Goal: Information Seeking & Learning: Learn about a topic

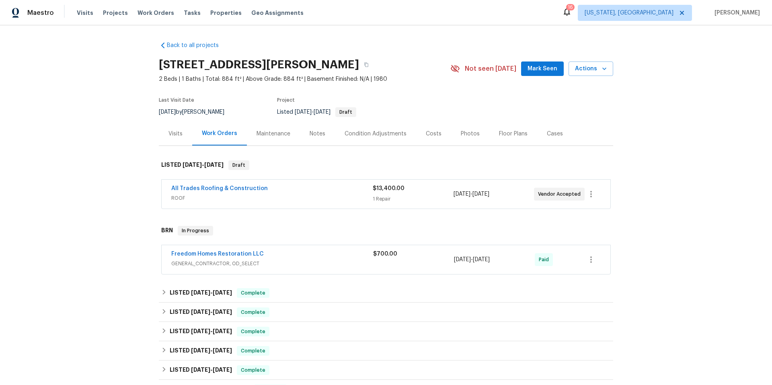
scroll to position [66, 0]
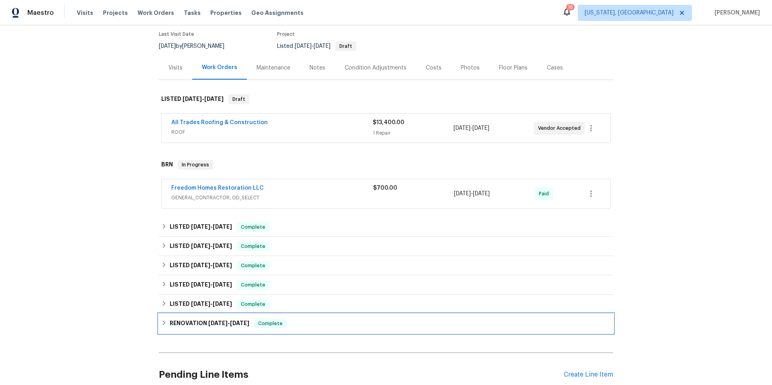
click at [316, 324] on div "RENOVATION [DATE] - [DATE] Complete" at bounding box center [386, 324] width 450 height 10
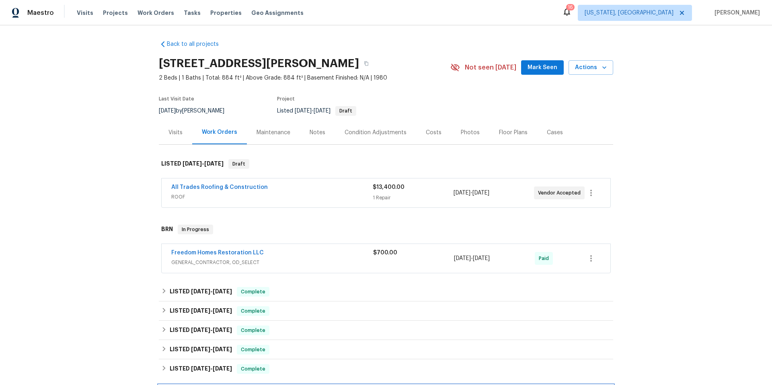
scroll to position [0, 0]
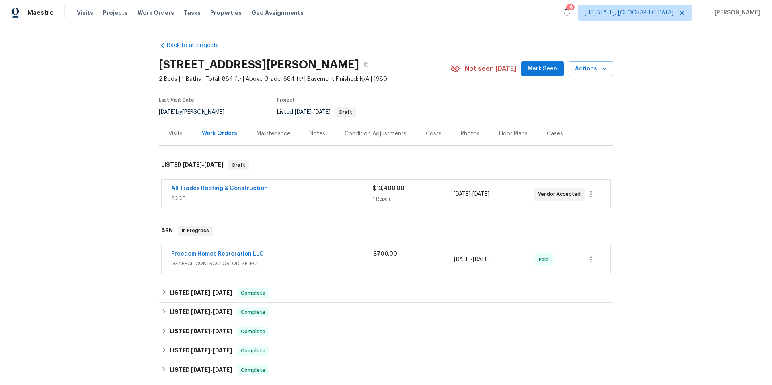
click at [251, 251] on link "Freedom Homes Restoration LLC" at bounding box center [217, 254] width 93 height 6
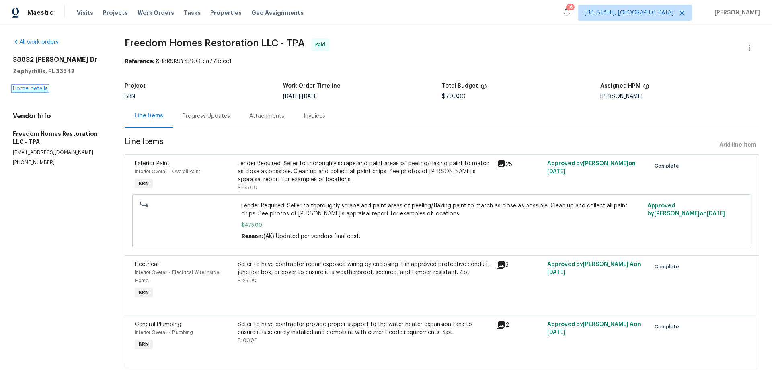
click at [44, 89] on link "Home details" at bounding box center [30, 89] width 35 height 6
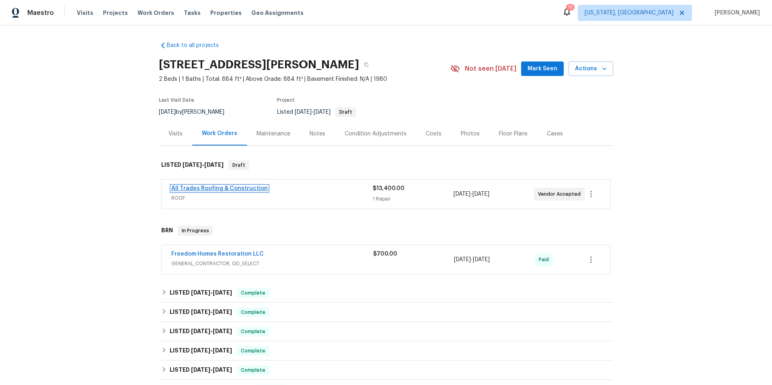
click at [246, 189] on link "All Trades Roofing & Construction" at bounding box center [219, 189] width 97 height 6
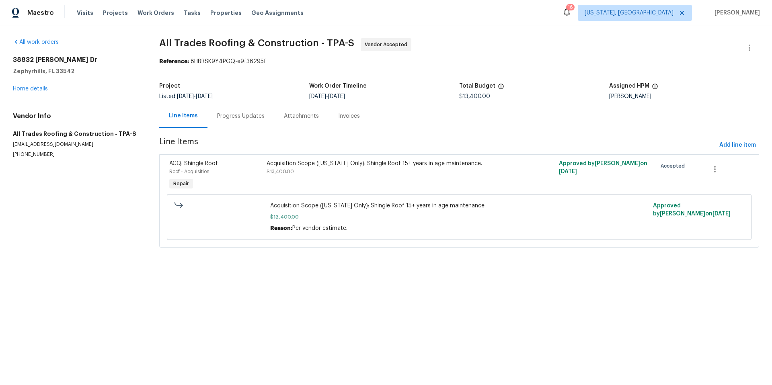
click at [239, 117] on div "Progress Updates" at bounding box center [240, 116] width 47 height 8
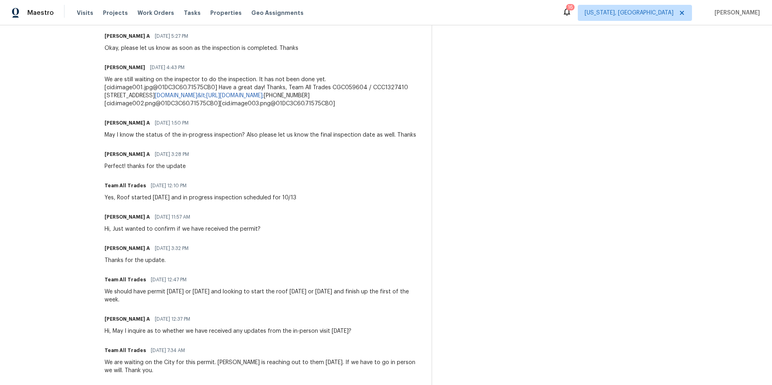
scroll to position [25, 0]
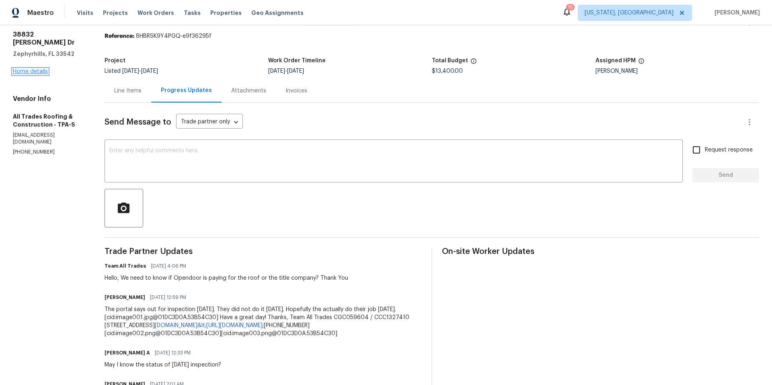
click at [44, 69] on link "Home details" at bounding box center [30, 72] width 35 height 6
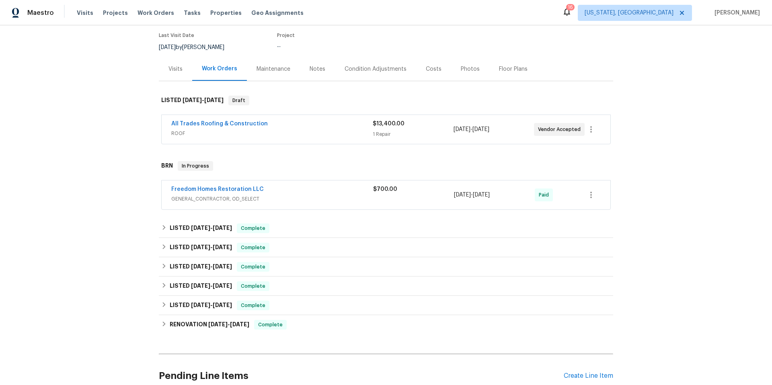
scroll to position [157, 0]
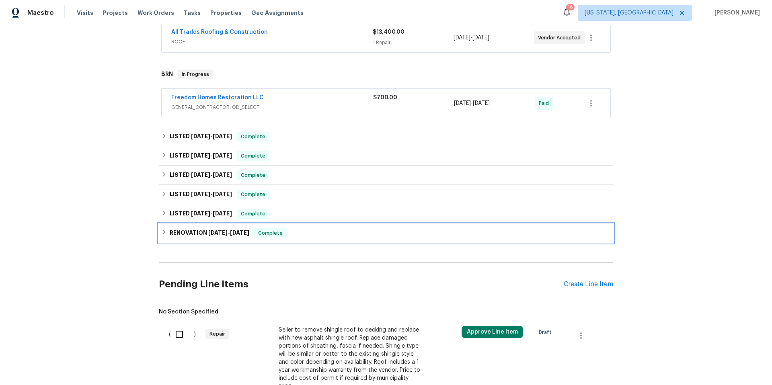
click at [311, 238] on div "RENOVATION [DATE] - [DATE] Complete" at bounding box center [386, 234] width 450 height 10
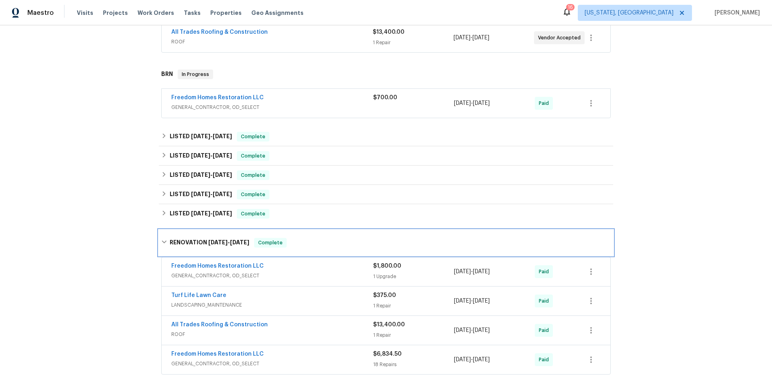
scroll to position [158, 0]
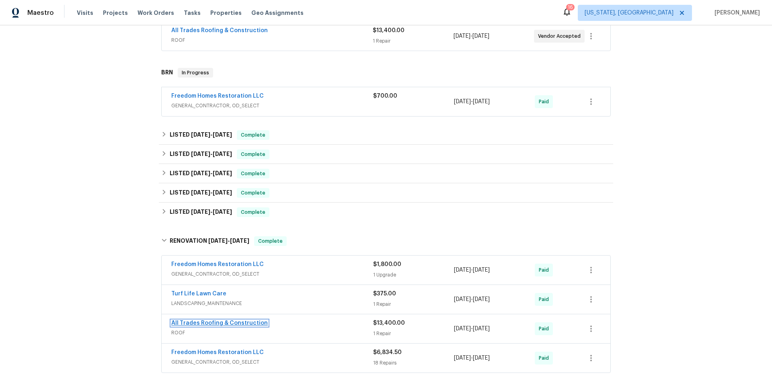
click at [236, 325] on link "All Trades Roofing & Construction" at bounding box center [219, 324] width 97 height 6
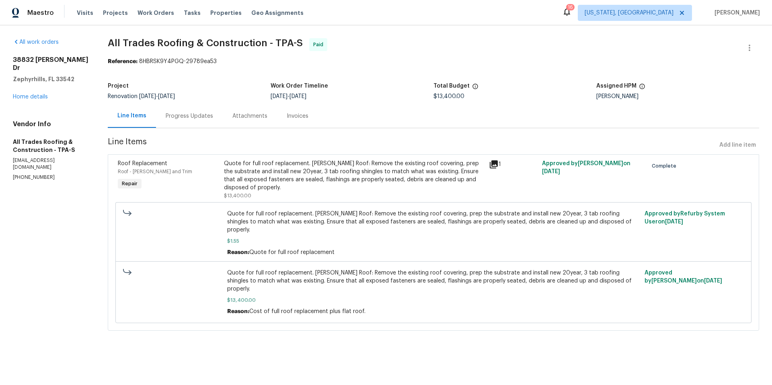
click at [202, 115] on div "Progress Updates" at bounding box center [189, 116] width 47 height 8
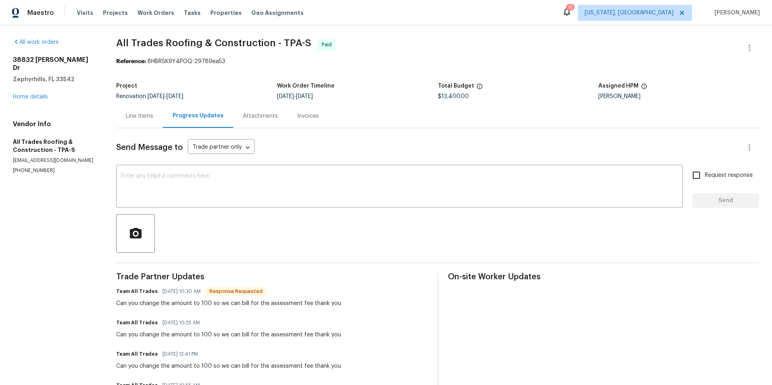
click at [300, 116] on div "Invoices" at bounding box center [308, 116] width 22 height 8
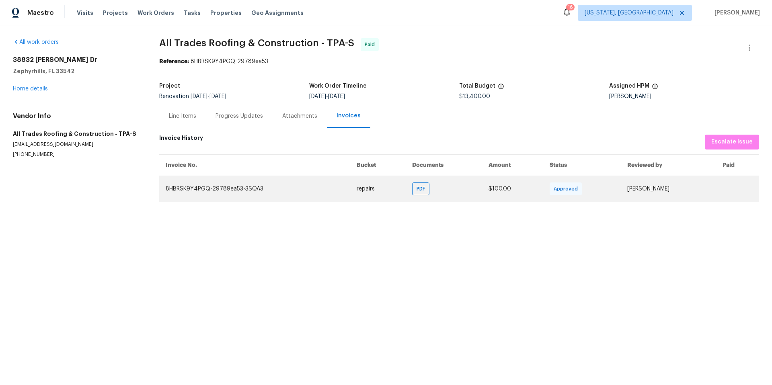
click at [256, 192] on td "8HBRSK9Y4PGQ-29789ea53-3SQA3" at bounding box center [254, 189] width 191 height 26
click at [417, 192] on span "PDF" at bounding box center [423, 189] width 12 height 8
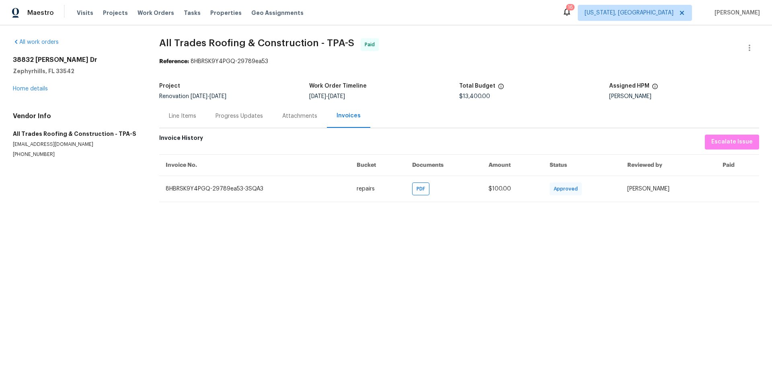
click at [182, 115] on div "Line Items" at bounding box center [182, 116] width 27 height 8
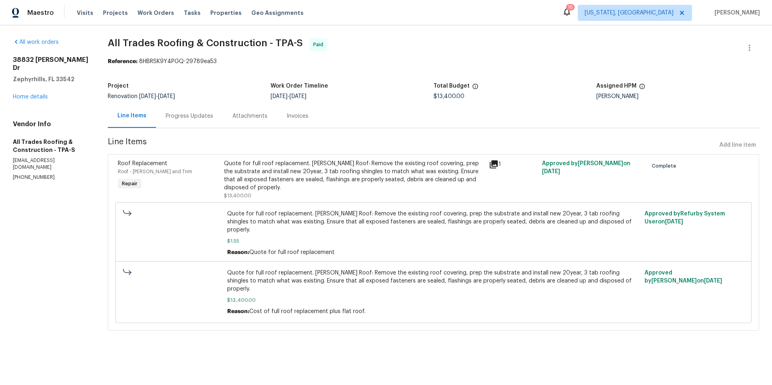
click at [287, 180] on div "Quote for full roof replacement. [PERSON_NAME] Roof: Remove the existing roof c…" at bounding box center [354, 176] width 260 height 32
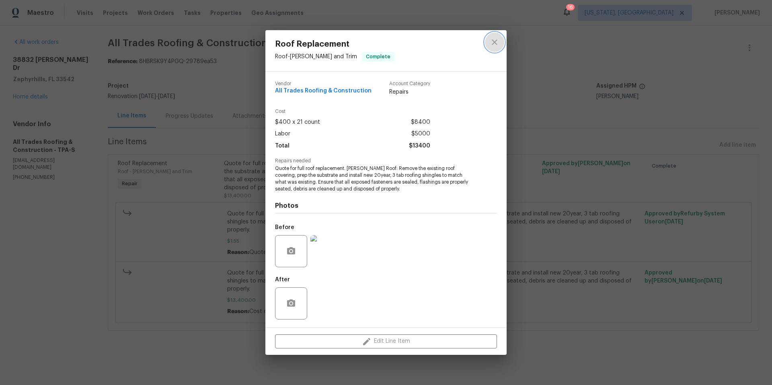
click at [494, 43] on icon "close" at bounding box center [495, 42] width 10 height 10
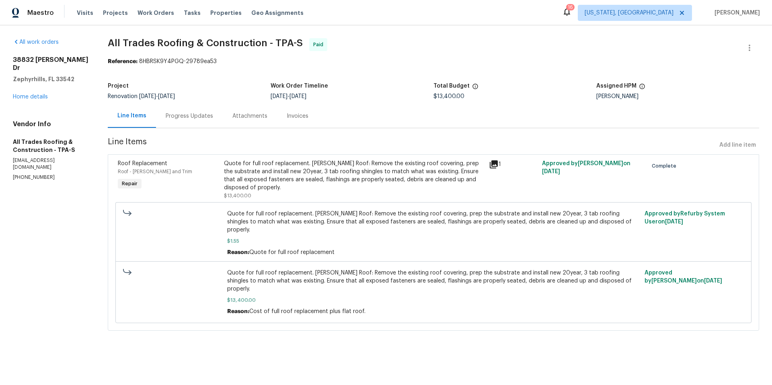
click at [187, 115] on div "Progress Updates" at bounding box center [189, 116] width 47 height 8
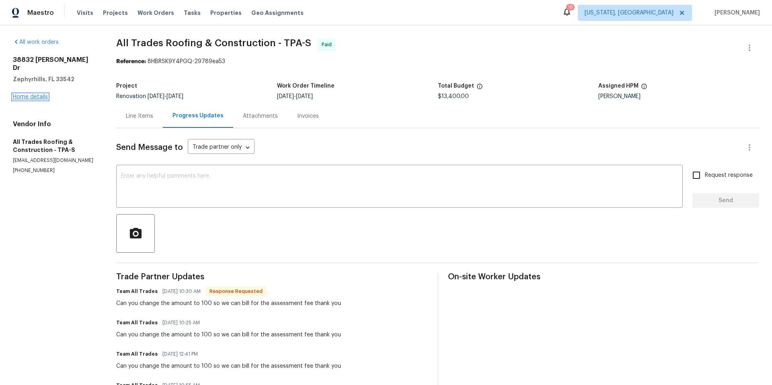
click at [23, 94] on link "Home details" at bounding box center [30, 97] width 35 height 6
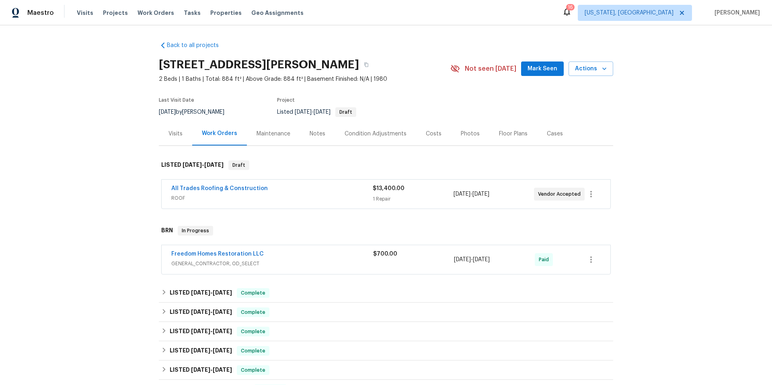
click at [432, 131] on div "Costs" at bounding box center [434, 134] width 16 height 8
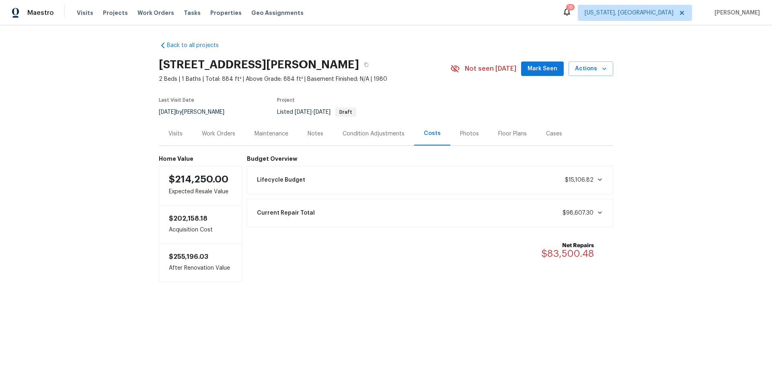
click at [218, 136] on div "Work Orders" at bounding box center [218, 134] width 33 height 8
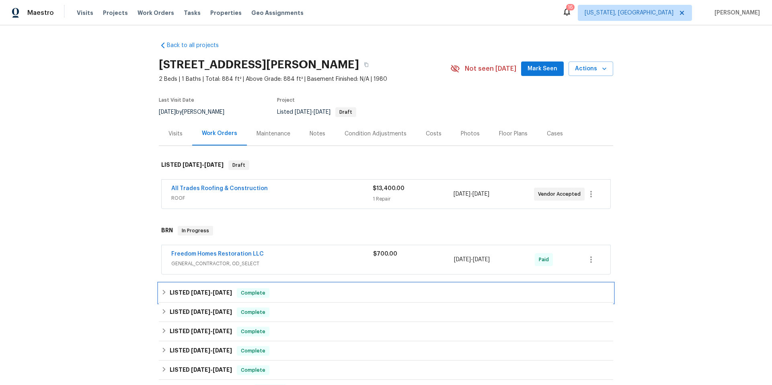
click at [323, 293] on div "LISTED [DATE] - [DATE] Complete" at bounding box center [386, 293] width 450 height 10
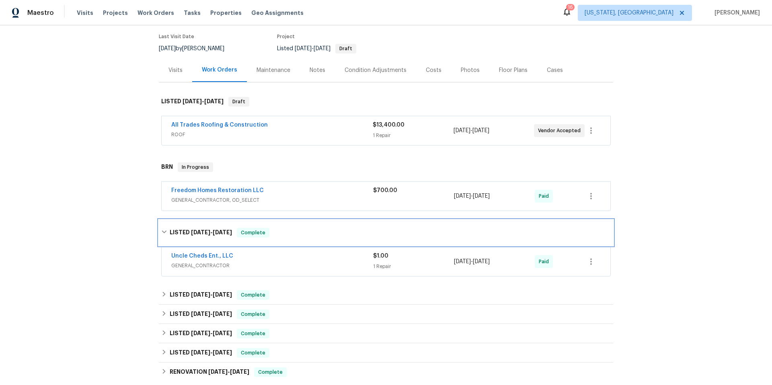
scroll to position [163, 0]
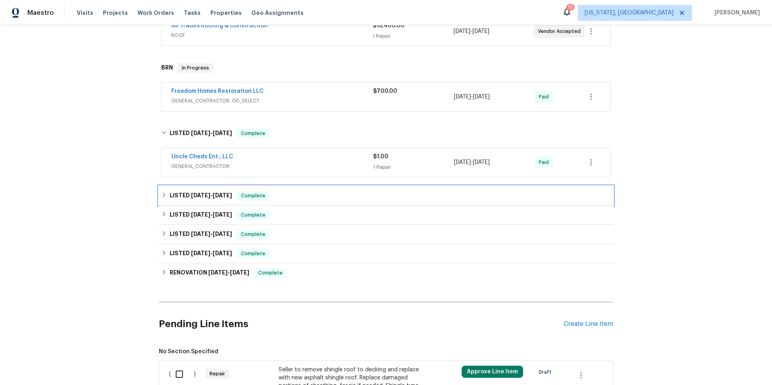
click at [303, 203] on div "LISTED [DATE] - [DATE] Complete" at bounding box center [386, 195] width 455 height 19
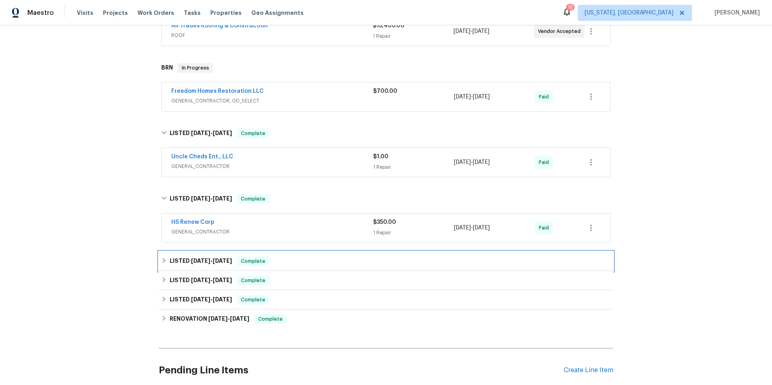
click at [312, 265] on div "LISTED [DATE] - [DATE] Complete" at bounding box center [386, 262] width 450 height 10
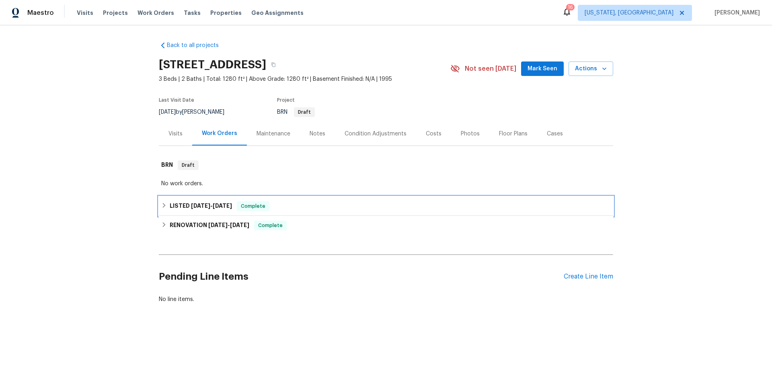
click at [281, 207] on div "LISTED 7/30/25 - 8/4/25 Complete" at bounding box center [386, 207] width 450 height 10
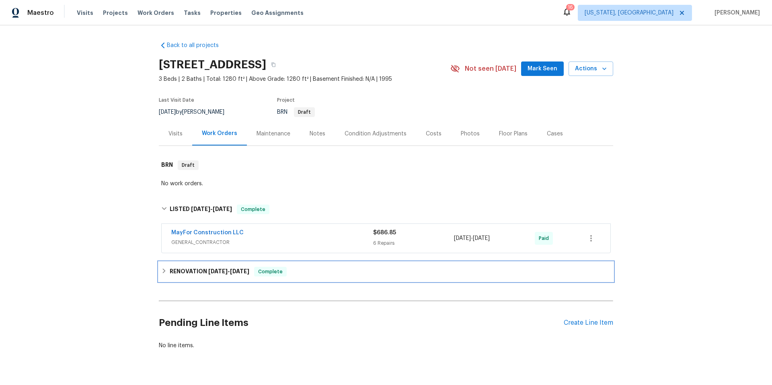
click at [317, 272] on div "RENOVATION 6/10/25 - 6/18/25 Complete" at bounding box center [386, 272] width 450 height 10
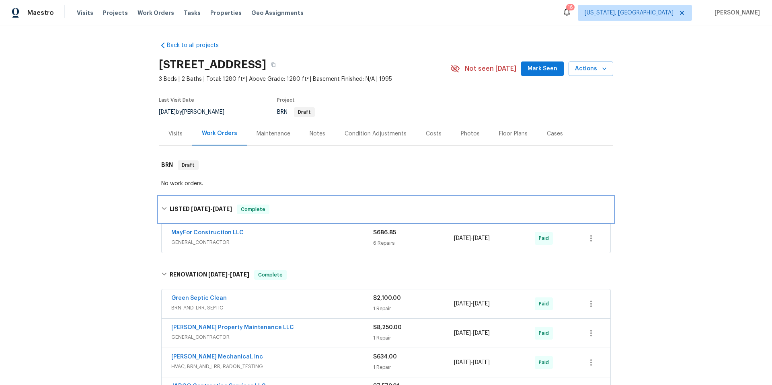
click at [307, 205] on div "LISTED 7/30/25 - 8/4/25 Complete" at bounding box center [386, 210] width 450 height 10
